Goal: Communication & Community: Answer question/provide support

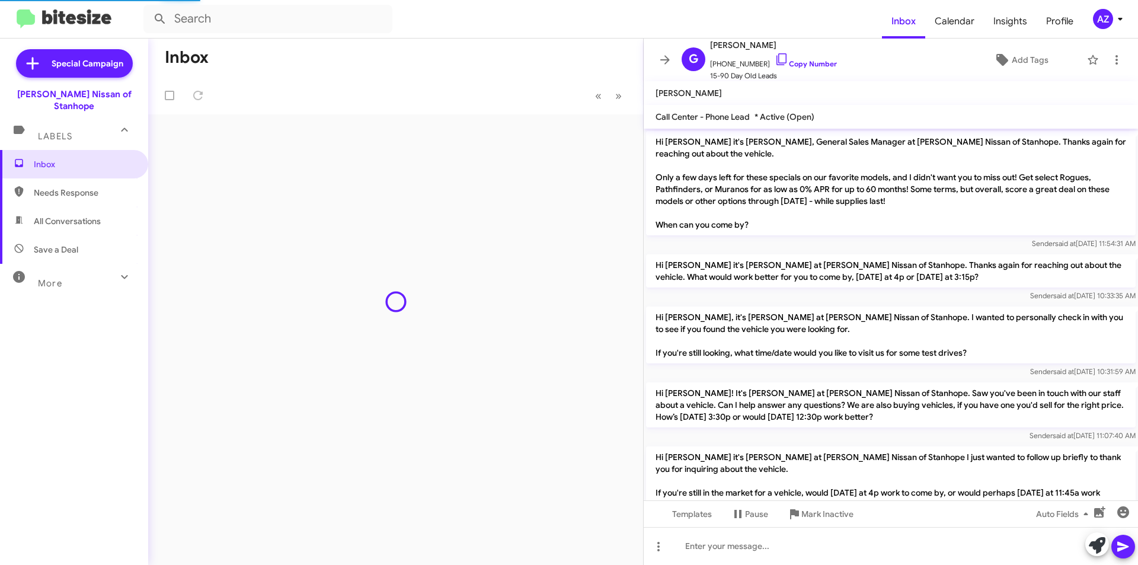
scroll to position [133, 0]
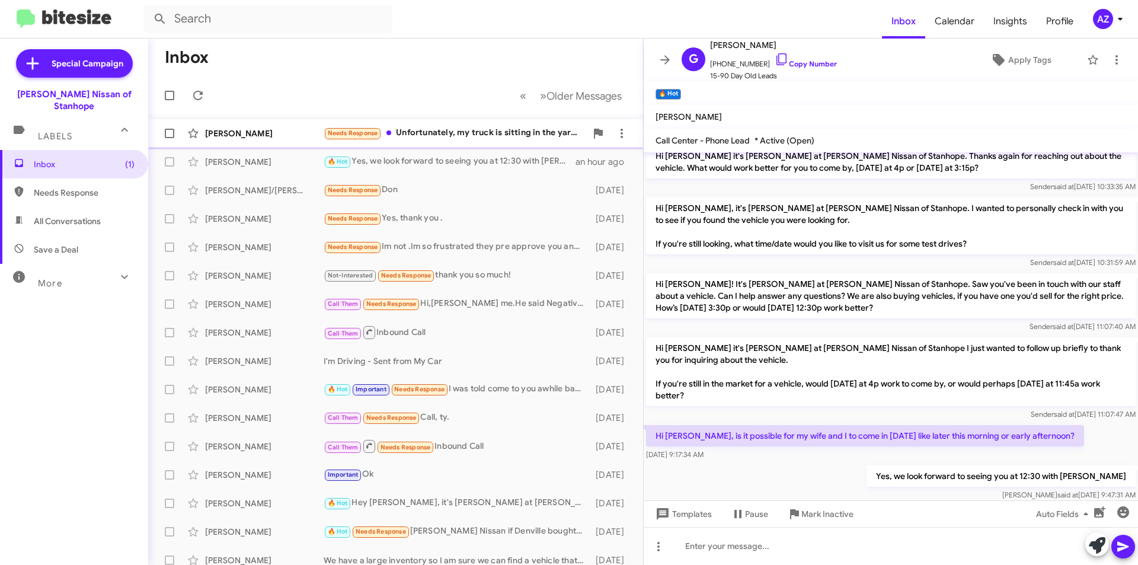
click at [276, 139] on div "[PERSON_NAME]" at bounding box center [264, 133] width 119 height 12
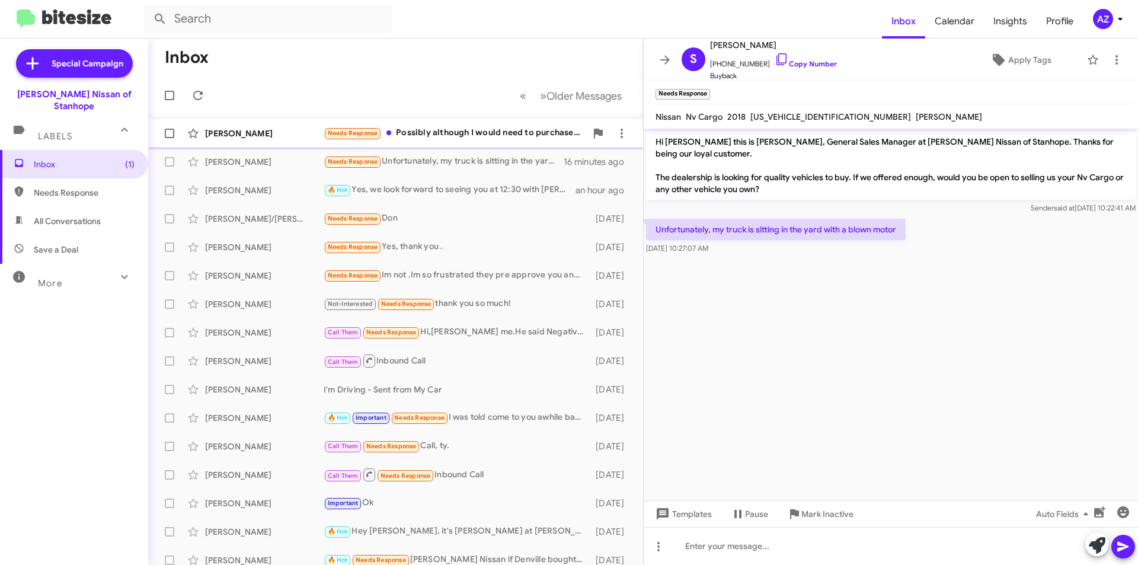
click at [264, 132] on div "[PERSON_NAME]" at bounding box center [264, 133] width 119 height 12
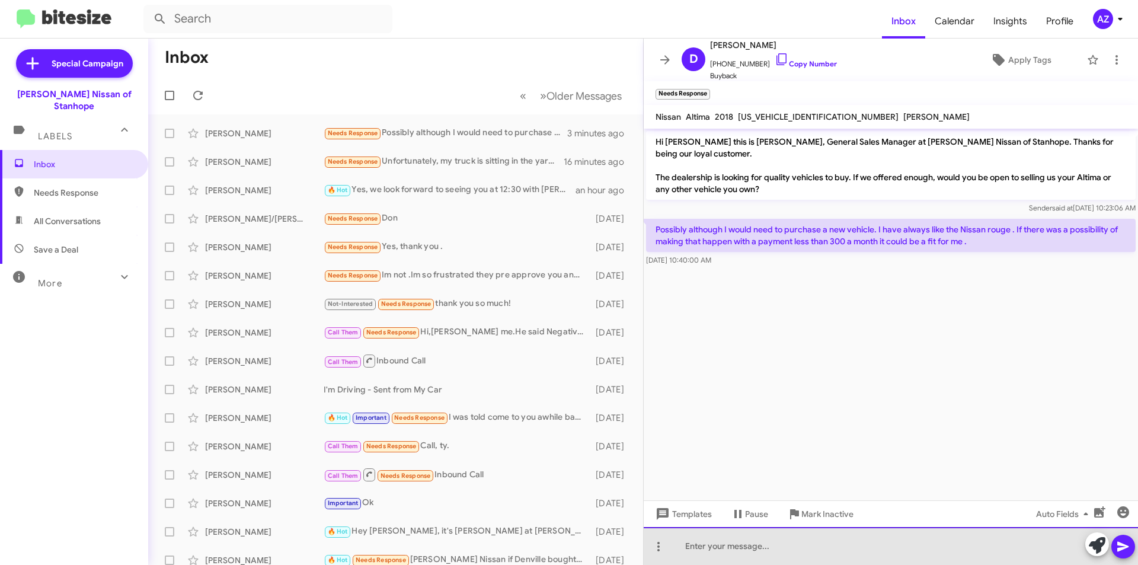
click at [906, 550] on div at bounding box center [891, 546] width 494 height 38
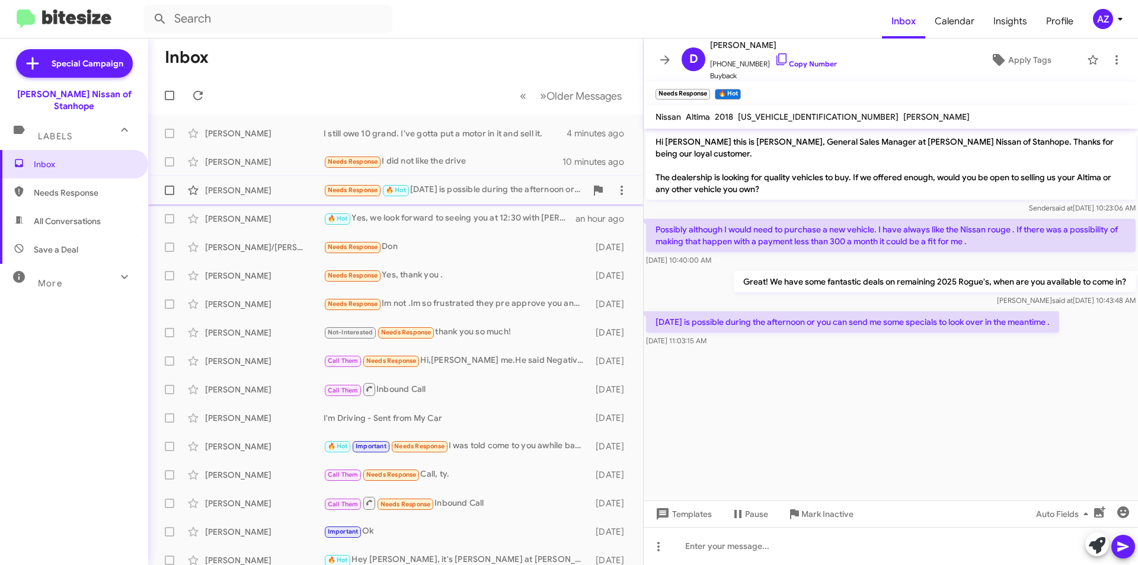
click at [291, 186] on div "[PERSON_NAME]" at bounding box center [264, 190] width 119 height 12
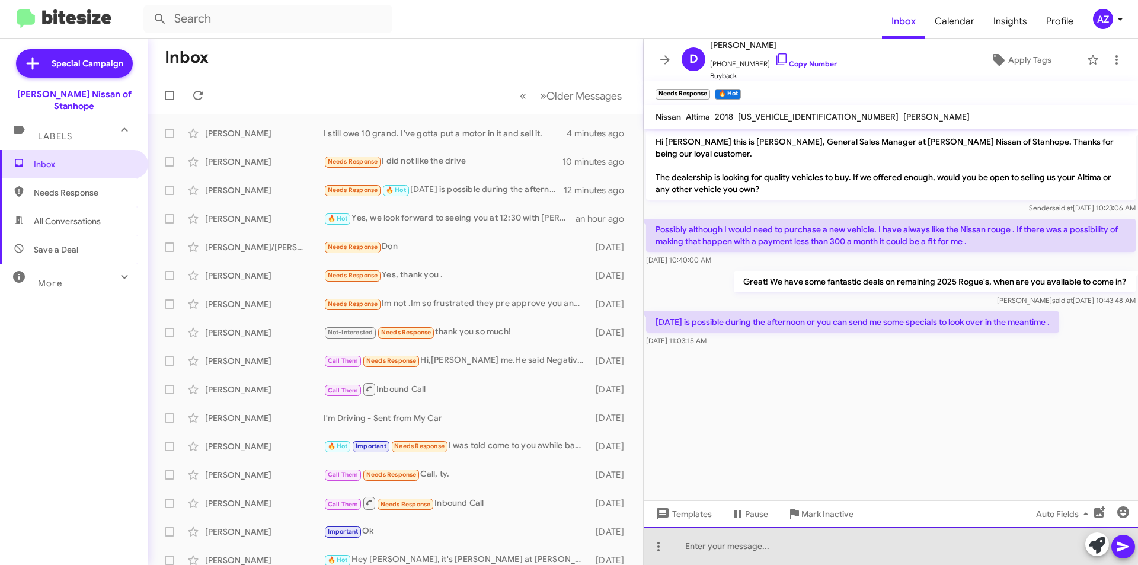
click at [745, 542] on div at bounding box center [891, 546] width 494 height 38
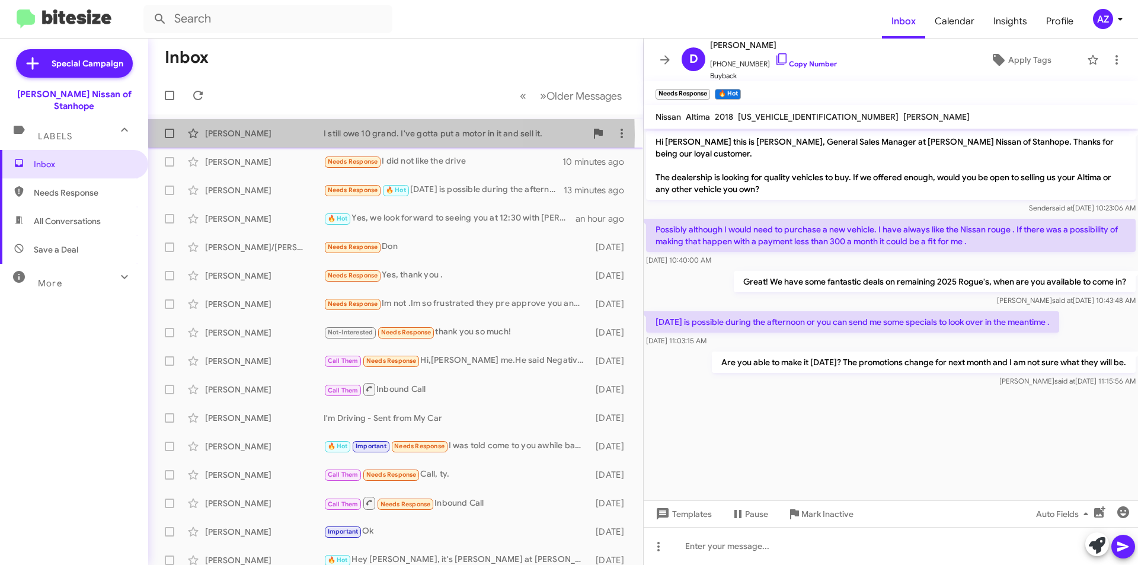
click at [277, 135] on div "[PERSON_NAME]" at bounding box center [264, 133] width 119 height 12
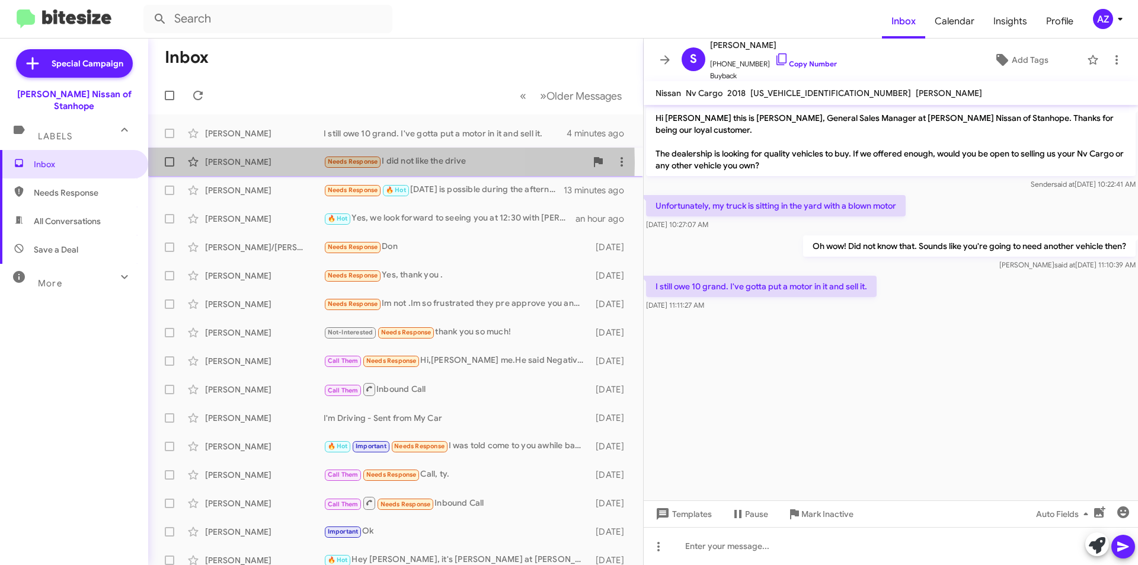
click at [279, 163] on div "[PERSON_NAME]" at bounding box center [264, 162] width 119 height 12
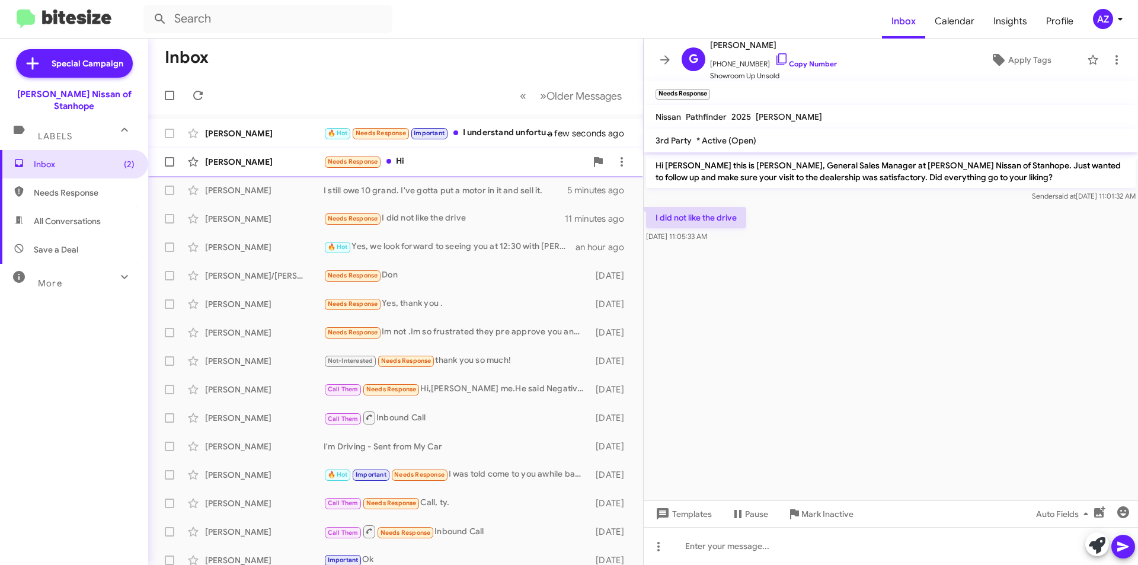
click at [273, 160] on div "[PERSON_NAME]" at bounding box center [264, 162] width 119 height 12
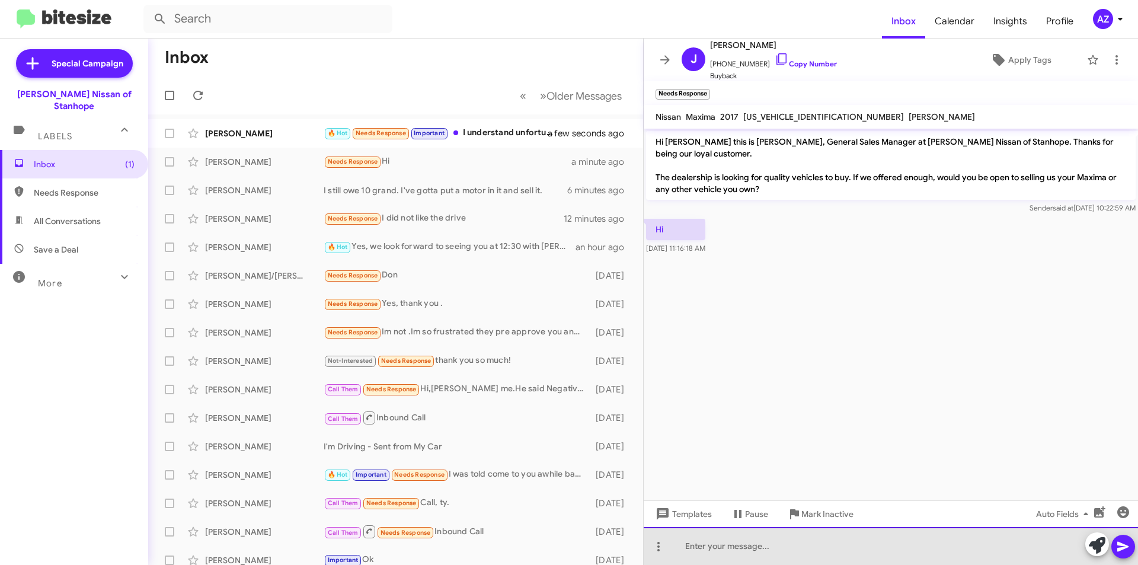
click at [778, 547] on div at bounding box center [891, 546] width 494 height 38
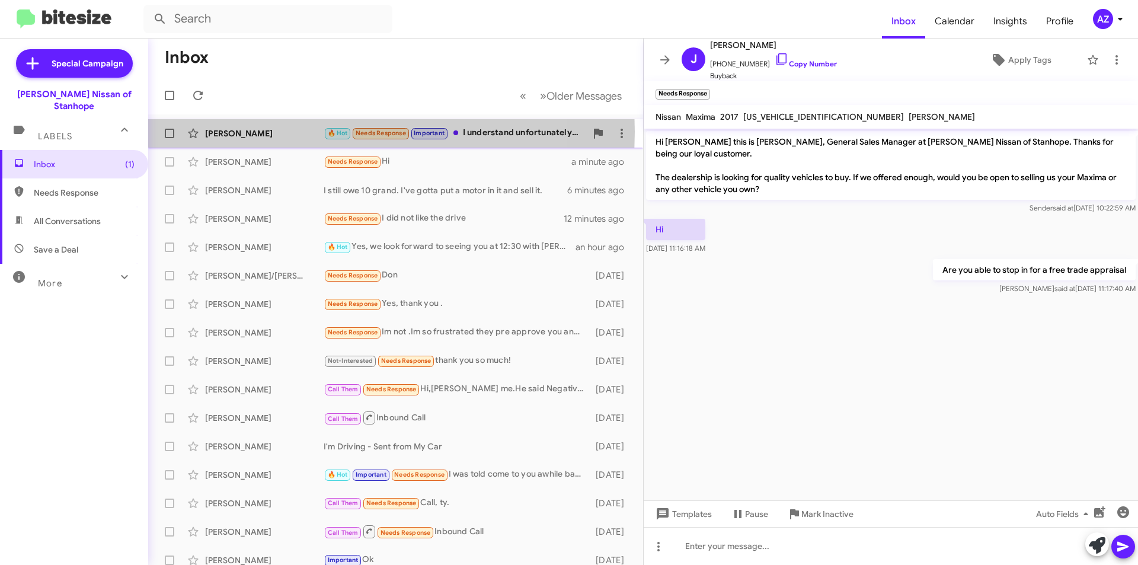
click at [224, 132] on div "[PERSON_NAME]" at bounding box center [264, 133] width 119 height 12
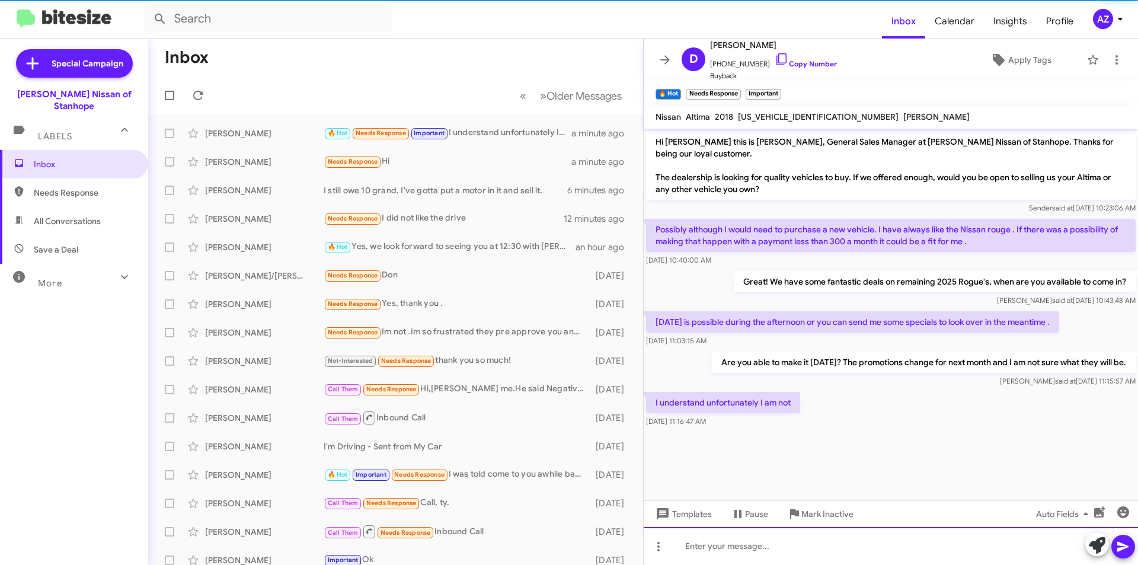
click at [794, 549] on div at bounding box center [891, 546] width 494 height 38
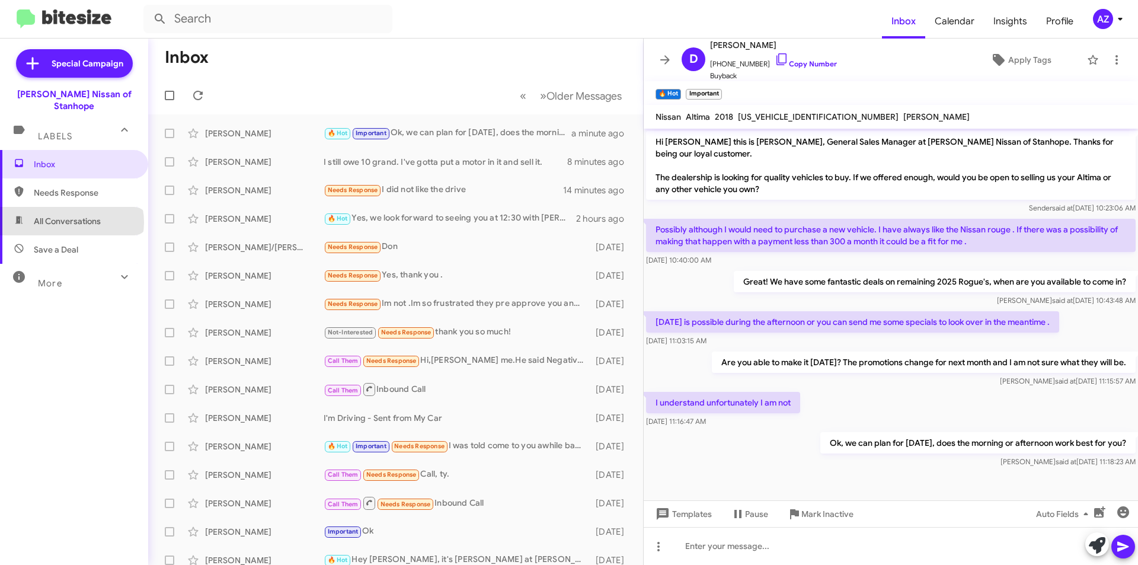
click at [71, 215] on span "All Conversations" at bounding box center [67, 221] width 67 height 12
type input "in:all-conversations"
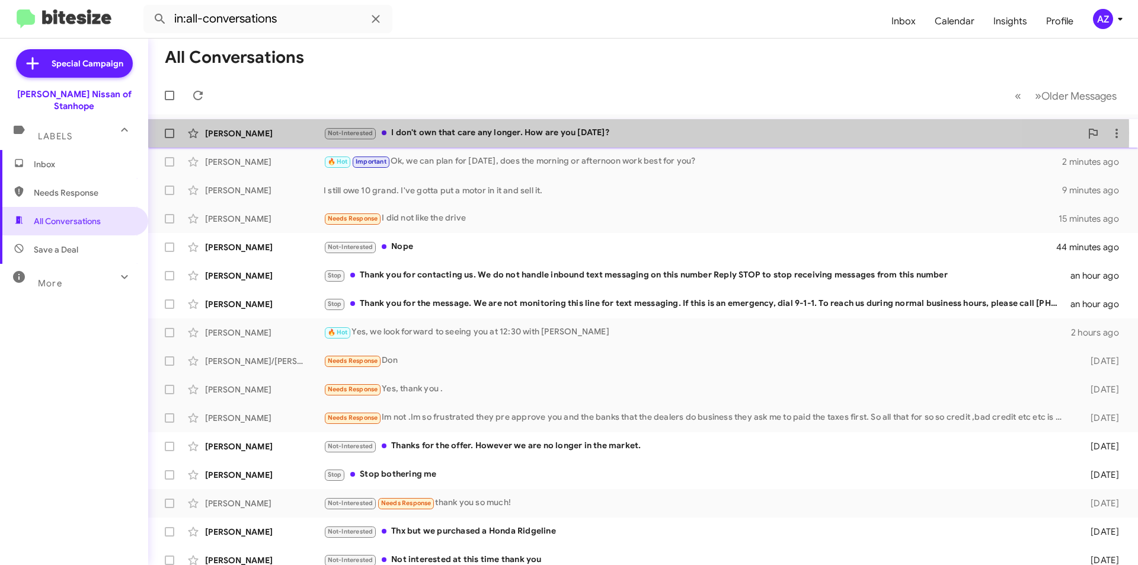
click at [247, 132] on div "[PERSON_NAME]" at bounding box center [264, 133] width 119 height 12
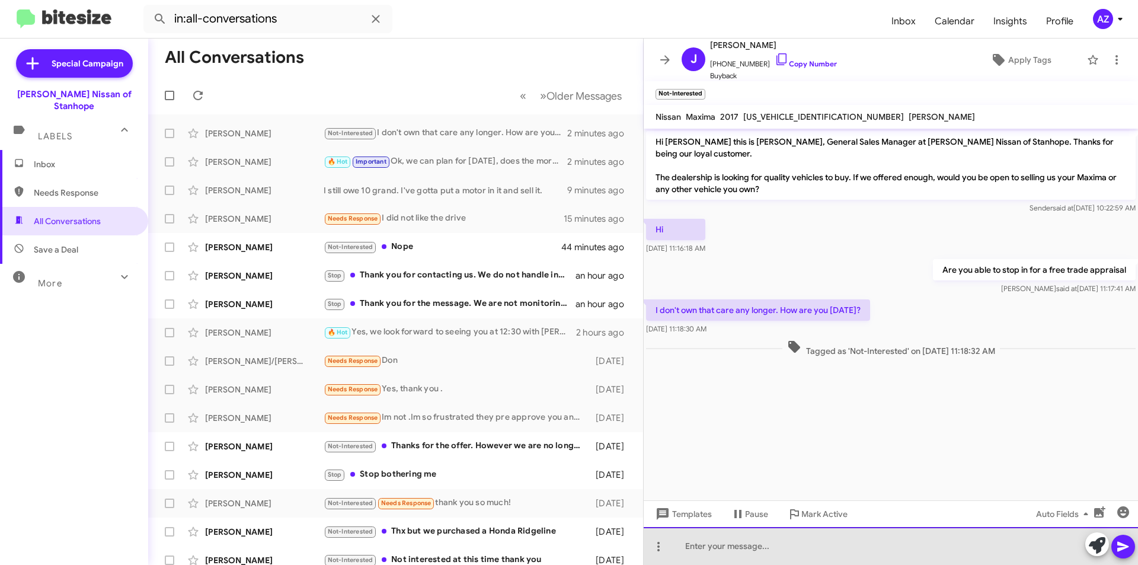
click at [761, 557] on div at bounding box center [891, 546] width 494 height 38
